Goal: Task Accomplishment & Management: Use online tool/utility

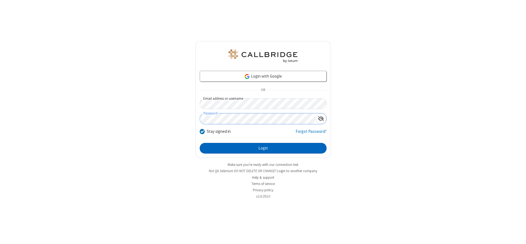
click at [263, 148] on button "Login" at bounding box center [263, 148] width 127 height 11
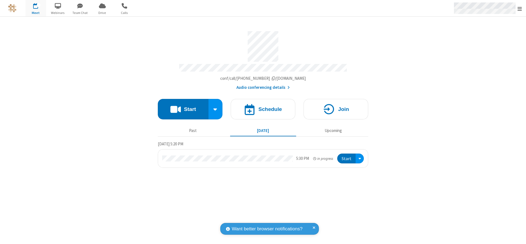
click at [519, 8] on span "Open menu" at bounding box center [519, 8] width 4 height 5
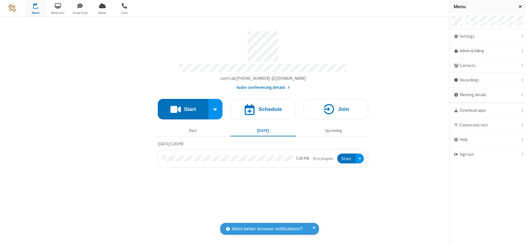
click at [102, 13] on span "Drive" at bounding box center [102, 12] width 21 height 5
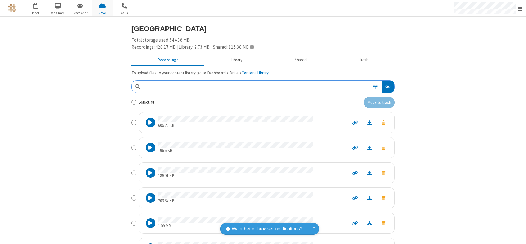
click at [234, 60] on button "Library" at bounding box center [236, 60] width 64 height 10
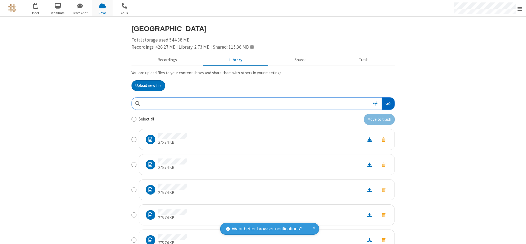
click at [385, 103] on button "Go" at bounding box center [387, 104] width 13 height 12
click at [146, 86] on button "Upload new file" at bounding box center [148, 85] width 34 height 11
